Goal: Information Seeking & Learning: Learn about a topic

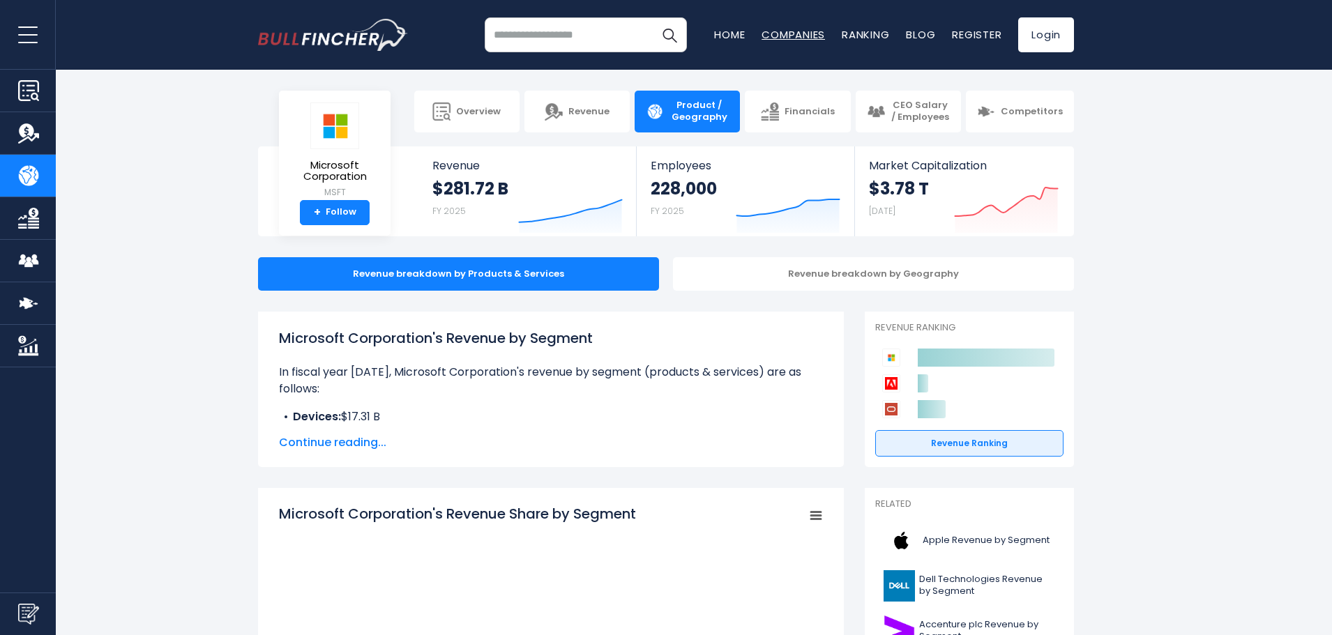
click at [778, 41] on link "Companies" at bounding box center [793, 34] width 63 height 15
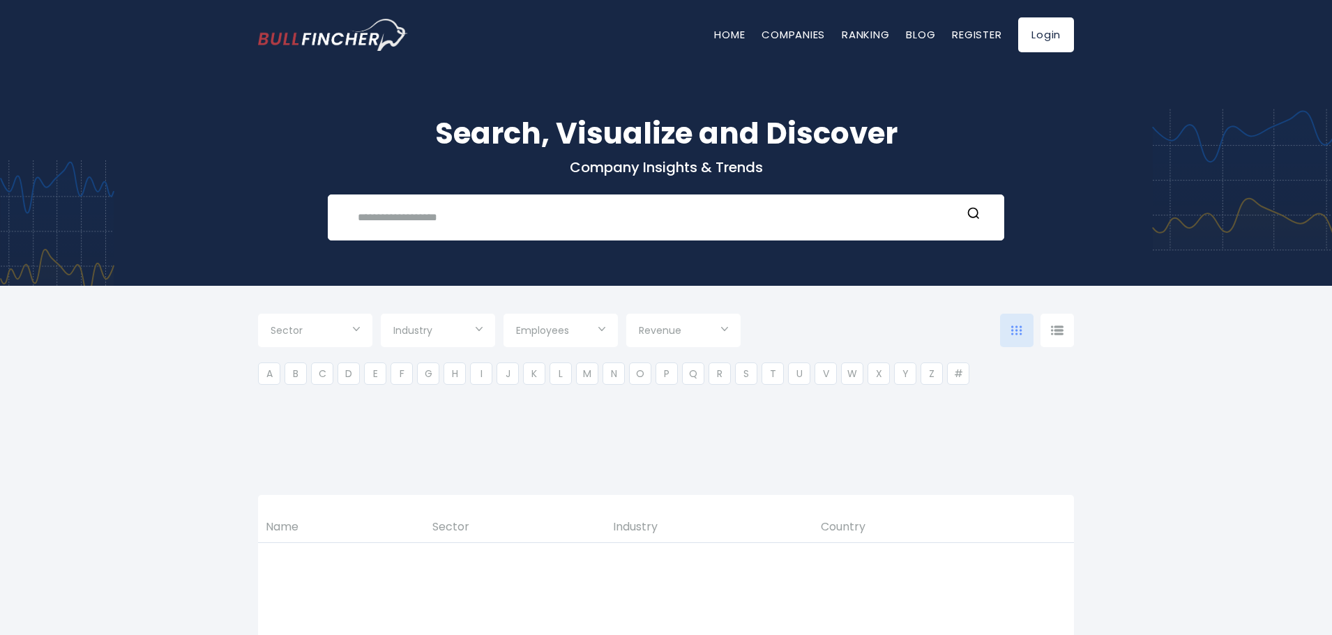
type input "***"
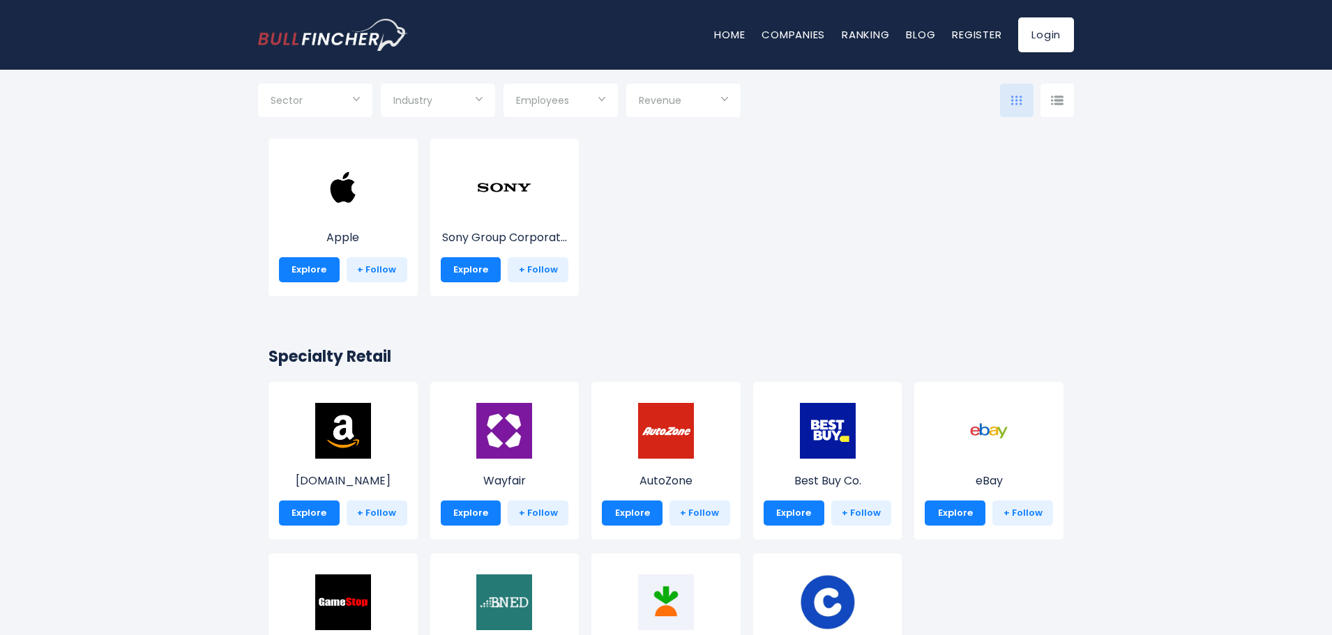
scroll to position [349, 0]
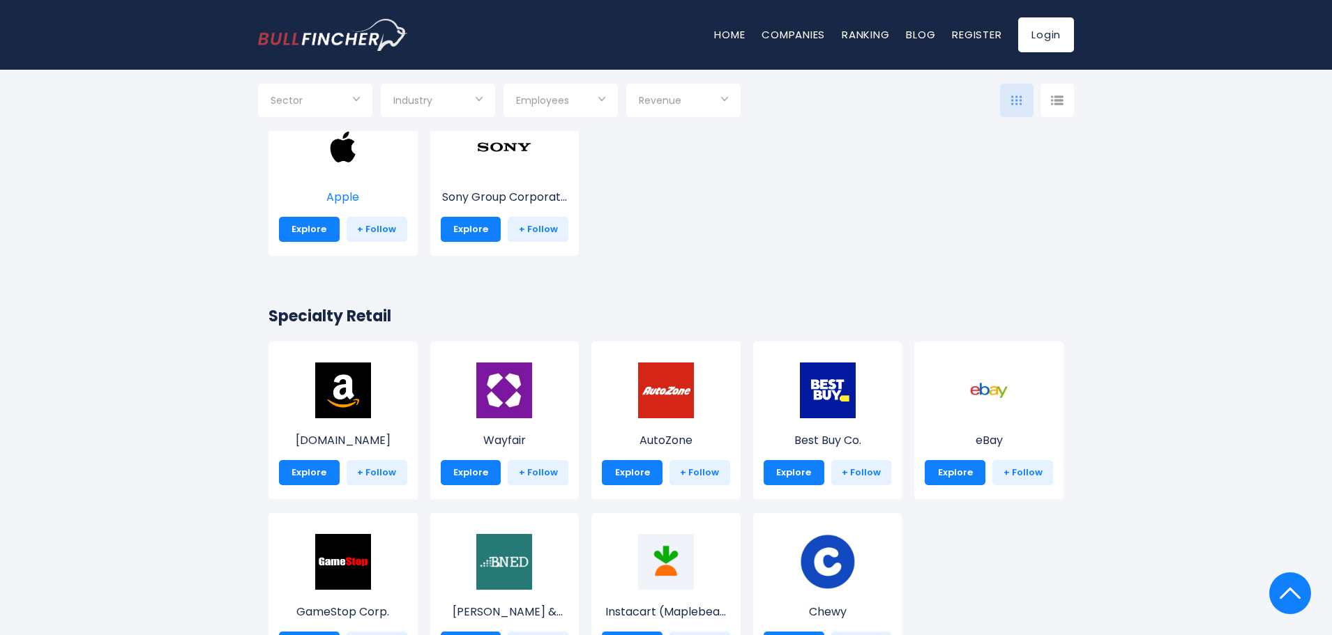
click at [359, 169] on img at bounding box center [343, 147] width 56 height 56
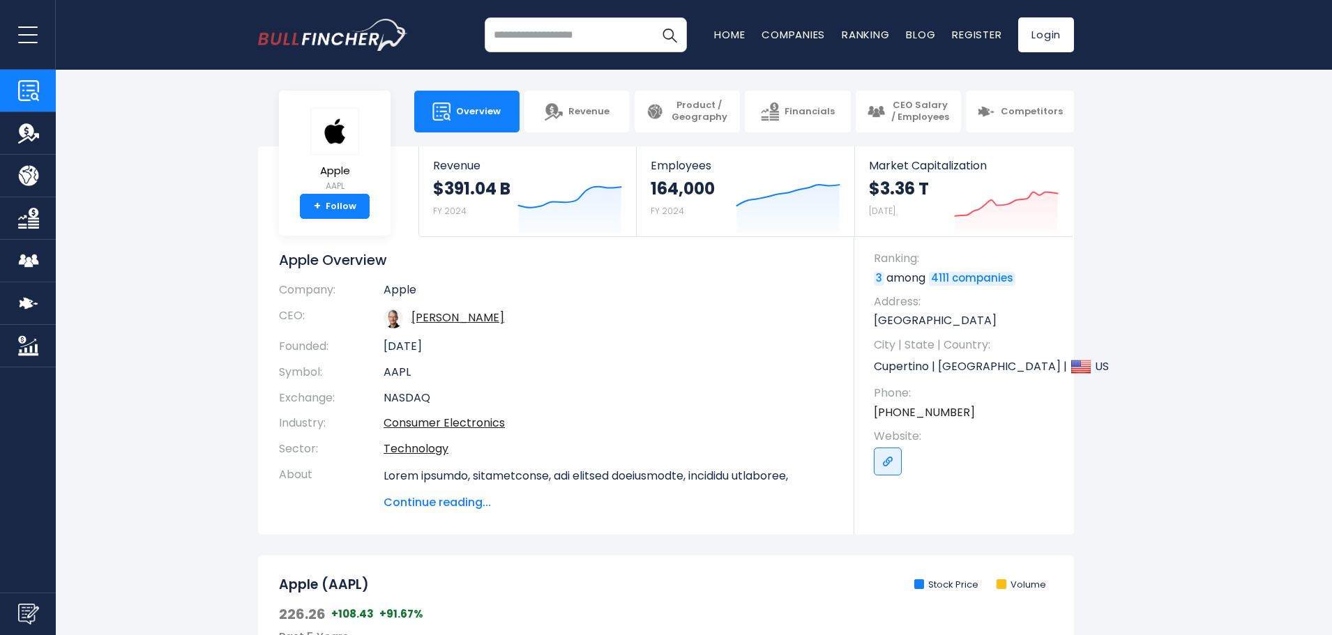
drag, startPoint x: 1159, startPoint y: 331, endPoint x: 1149, endPoint y: 183, distance: 147.5
click at [573, 102] on link "Revenue" at bounding box center [576, 112] width 105 height 42
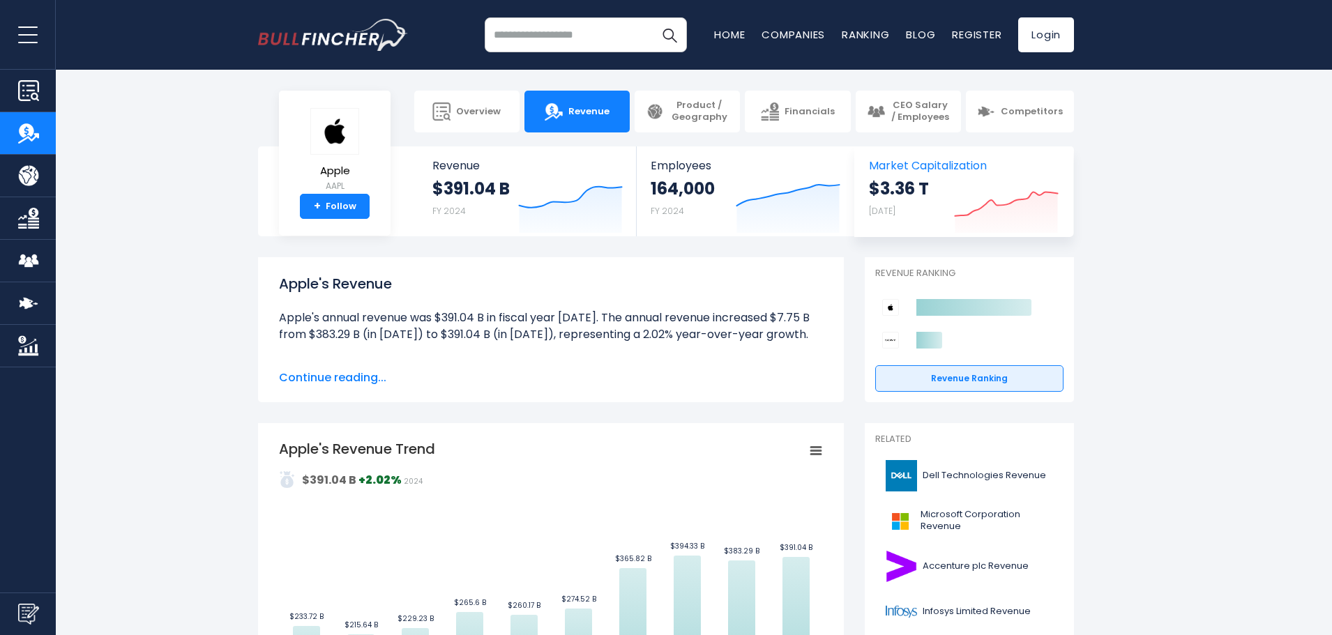
drag, startPoint x: 1006, startPoint y: 490, endPoint x: 985, endPoint y: 221, distance: 269.4
click at [690, 116] on span "Product / Geography" at bounding box center [699, 112] width 59 height 24
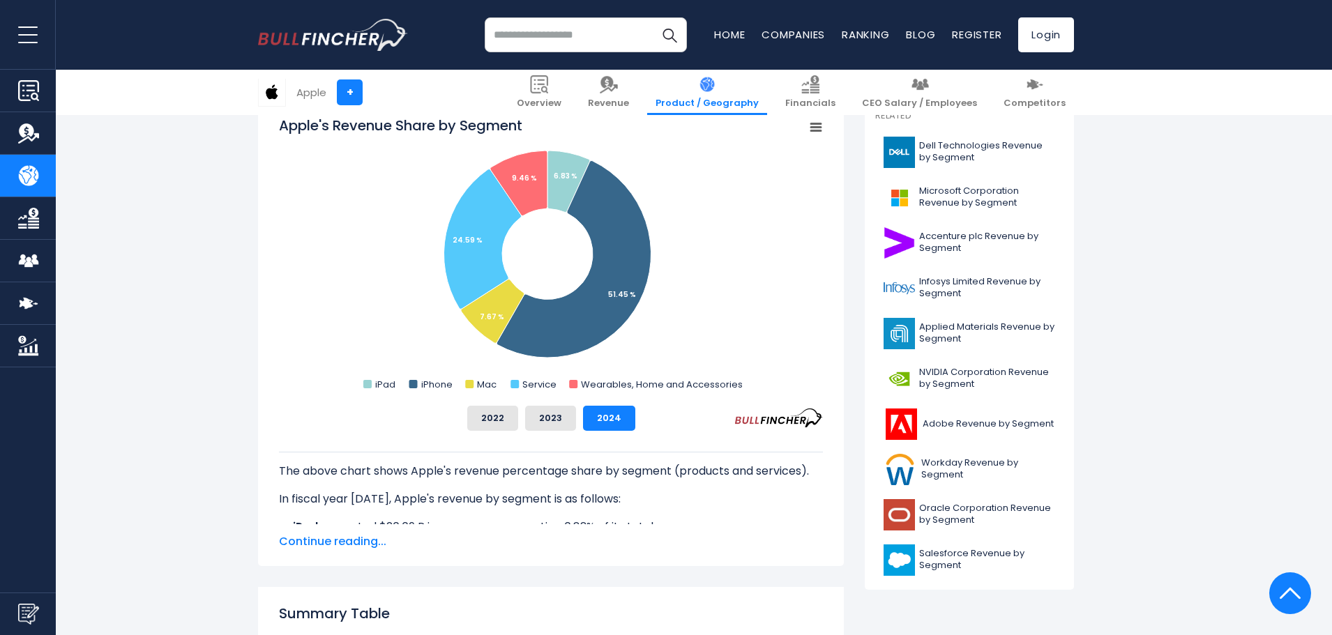
scroll to position [418, 0]
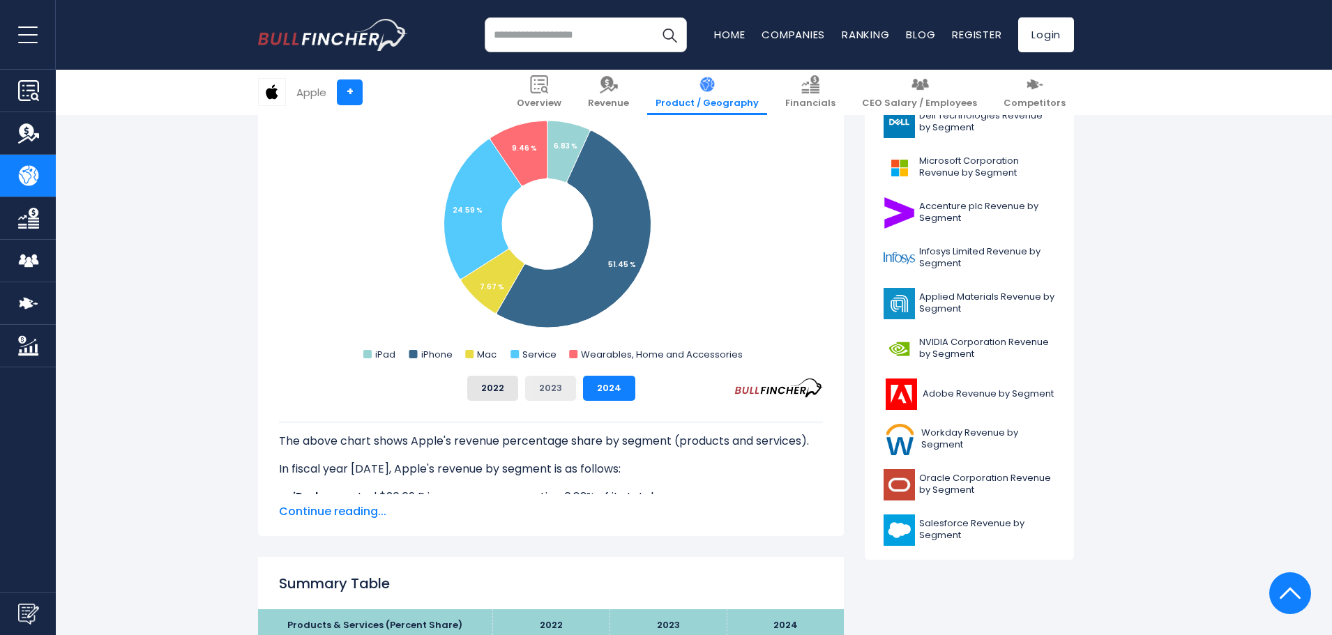
click at [558, 393] on button "2023" at bounding box center [550, 388] width 51 height 25
click at [492, 393] on button "2022" at bounding box center [492, 388] width 51 height 25
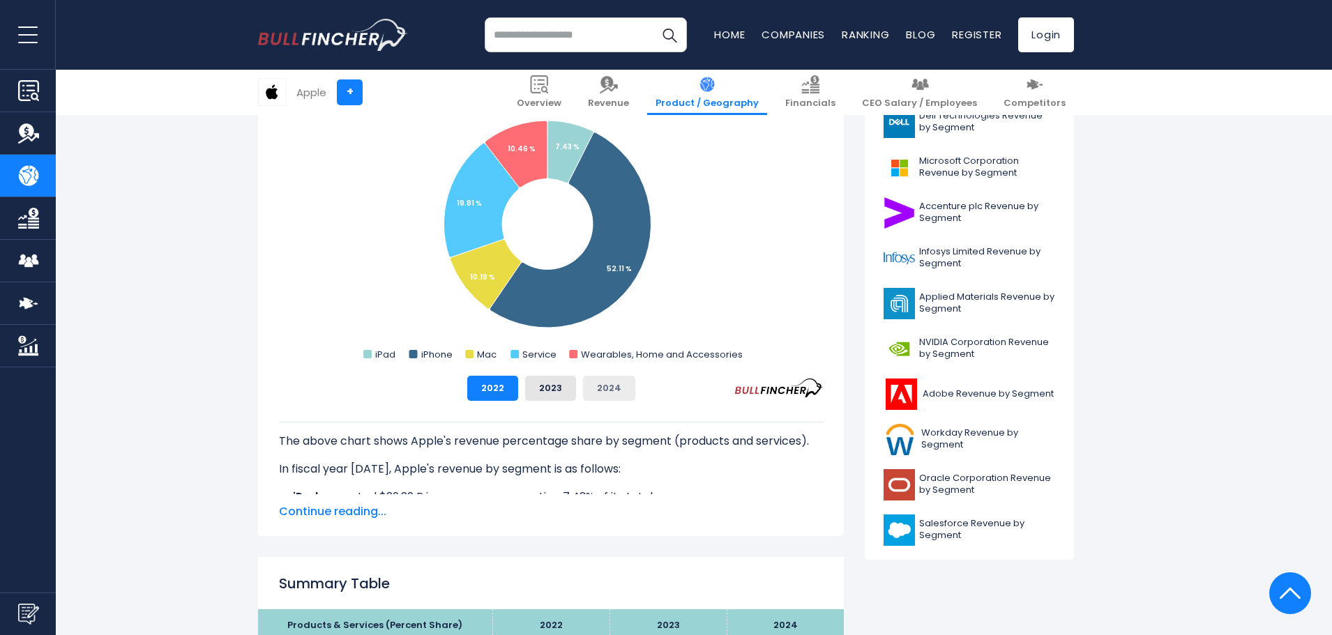
click at [592, 392] on button "2024" at bounding box center [609, 388] width 52 height 25
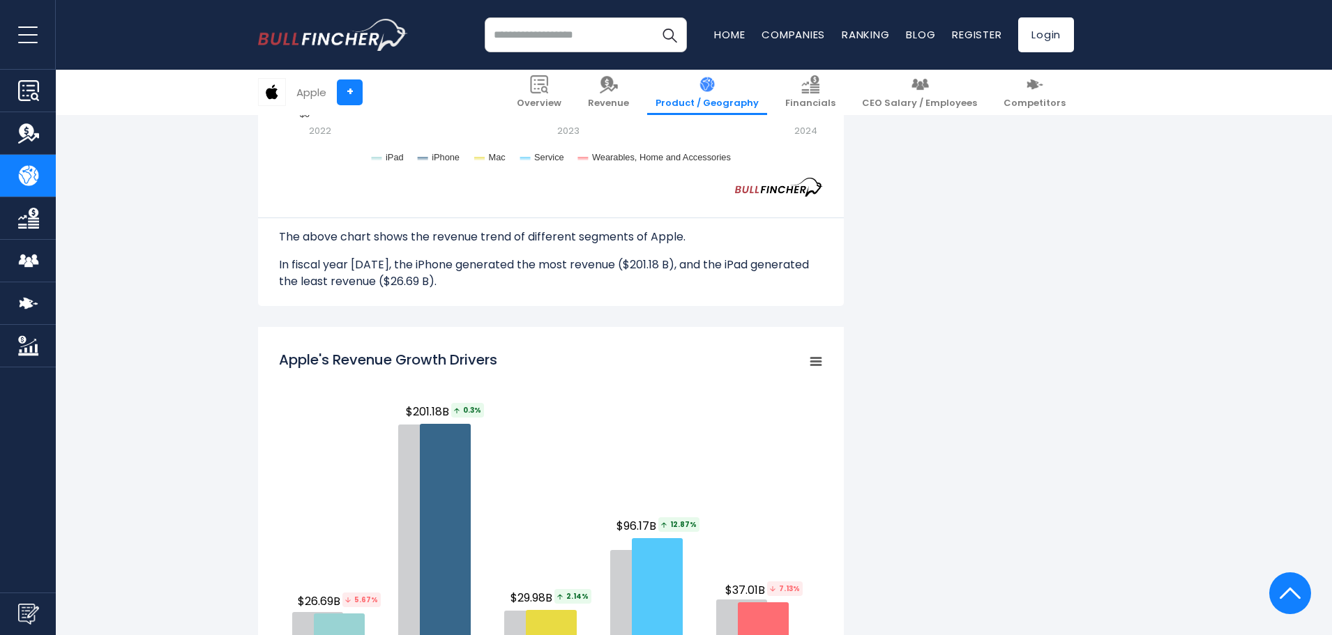
scroll to position [1813, 0]
